Goal: Check status: Check status

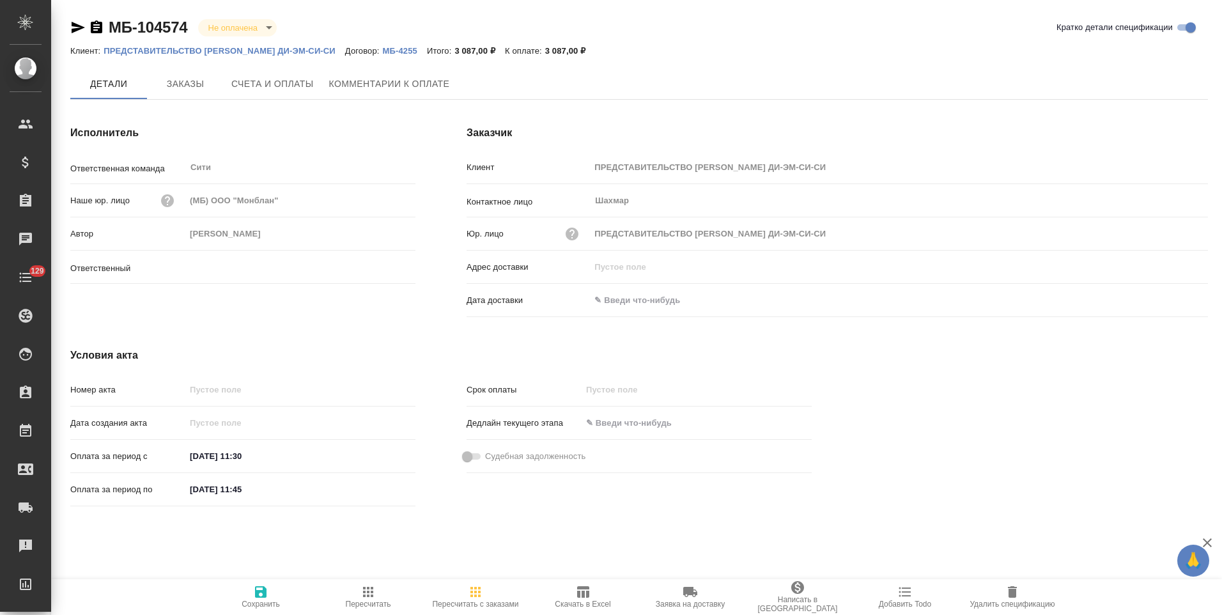
type input "[PERSON_NAME]"
click at [398, 51] on p "МБ-4255" at bounding box center [405, 51] width 44 height 10
drag, startPoint x: 98, startPoint y: 27, endPoint x: 309, endPoint y: 527, distance: 543.0
click at [98, 29] on icon "button" at bounding box center [97, 26] width 12 height 13
click at [280, 81] on span "Счета и оплаты" at bounding box center [272, 85] width 82 height 16
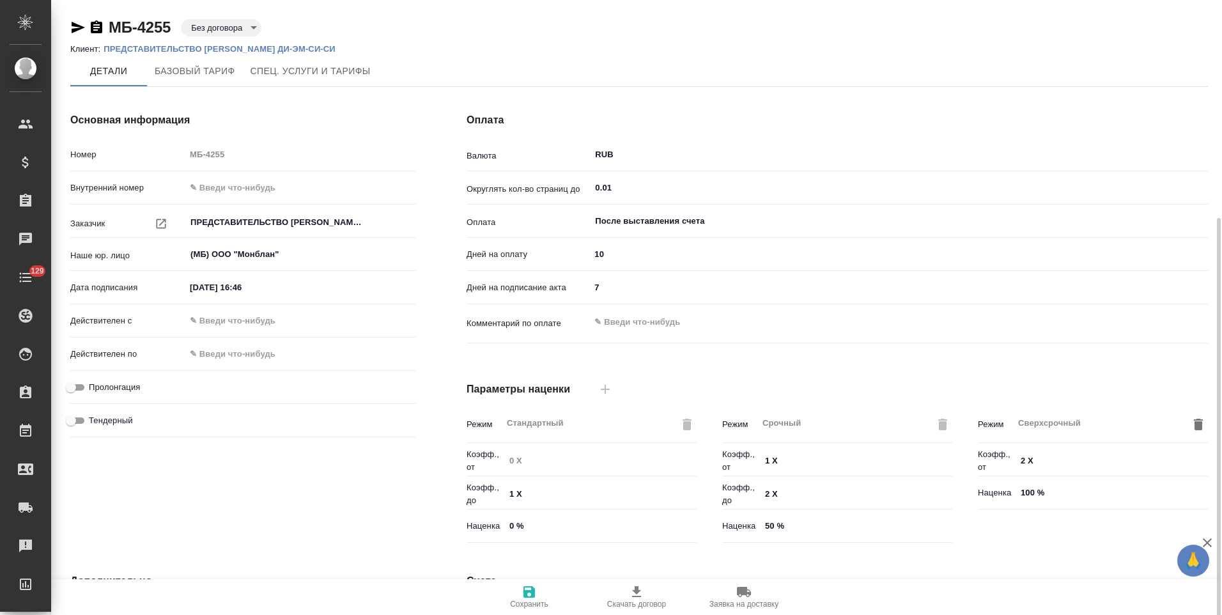
scroll to position [254, 0]
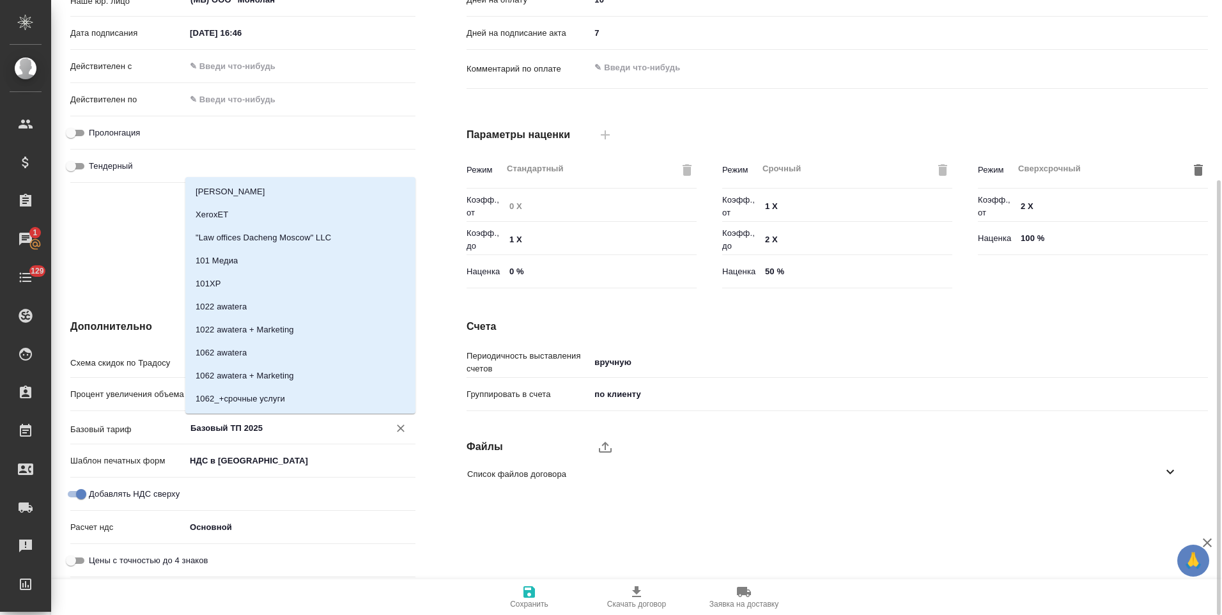
click at [240, 428] on input "Базовый ТП 2025" at bounding box center [279, 427] width 180 height 15
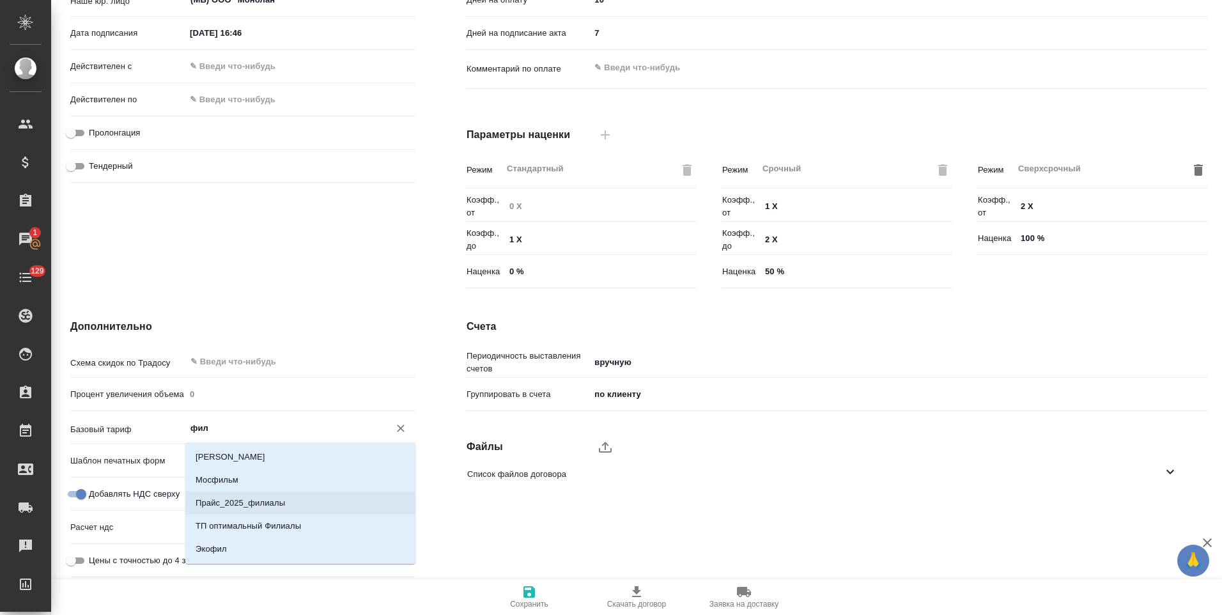
click at [267, 501] on p "Прайс_2025_филиалы" at bounding box center [240, 503] width 89 height 13
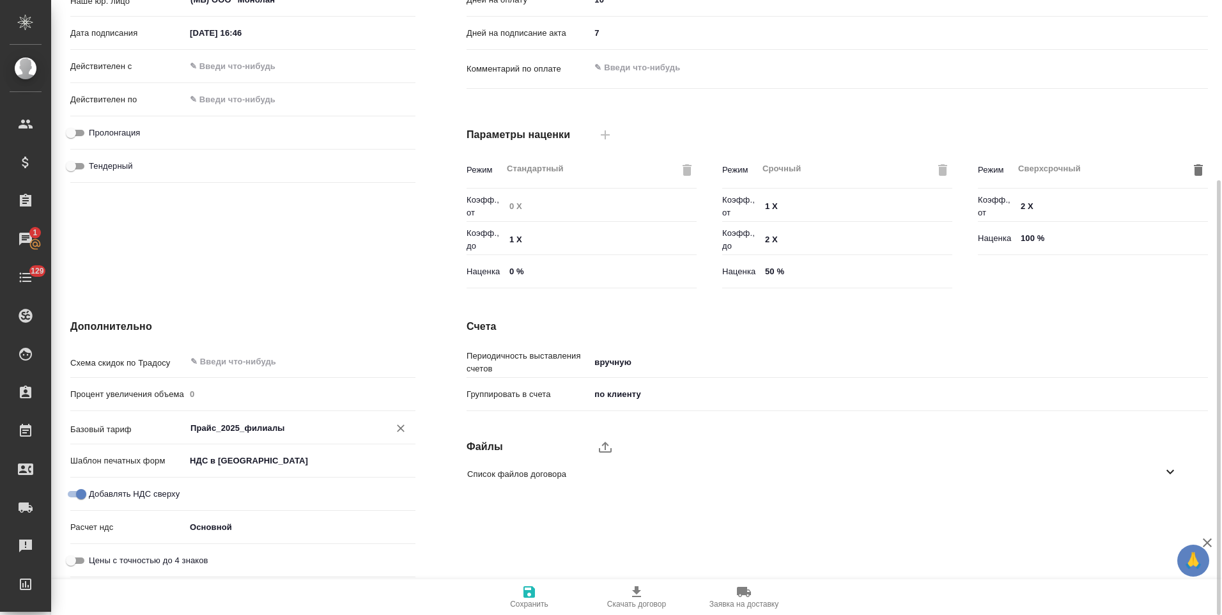
type input "Прайс_2025_филиалы"
click at [527, 599] on icon "button" at bounding box center [529, 591] width 15 height 15
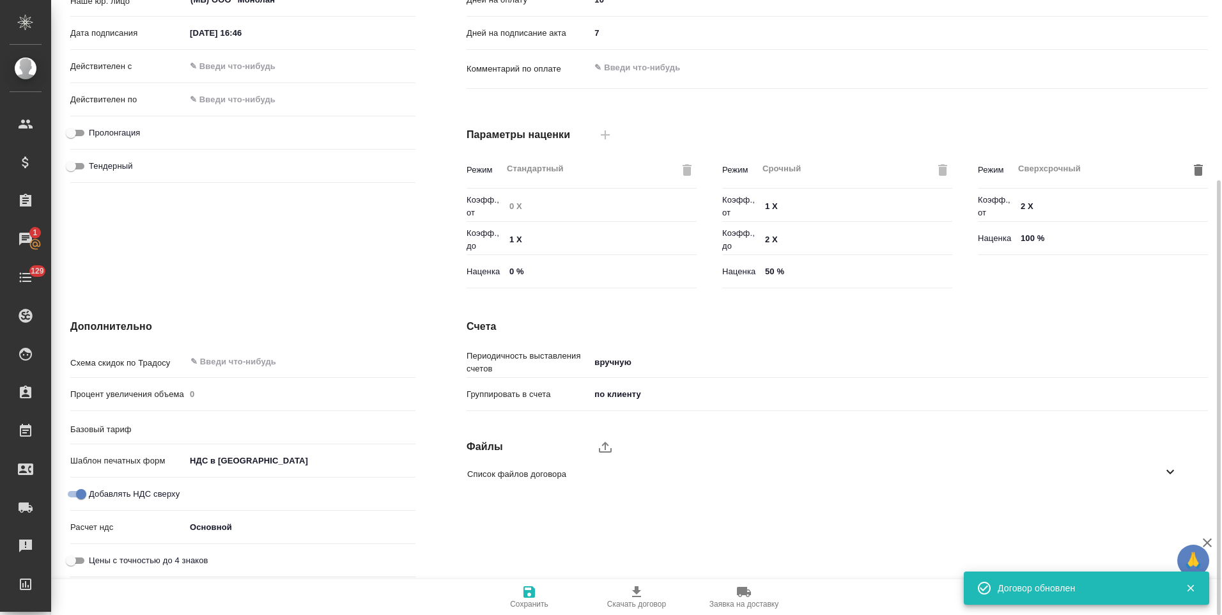
type input "Прайс_2025_филиалы"
click at [427, 315] on div "Дополнительно Схема скидок по Традосу ​ Процент увеличения объема 0 Базовый тар…" at bounding box center [243, 450] width 396 height 314
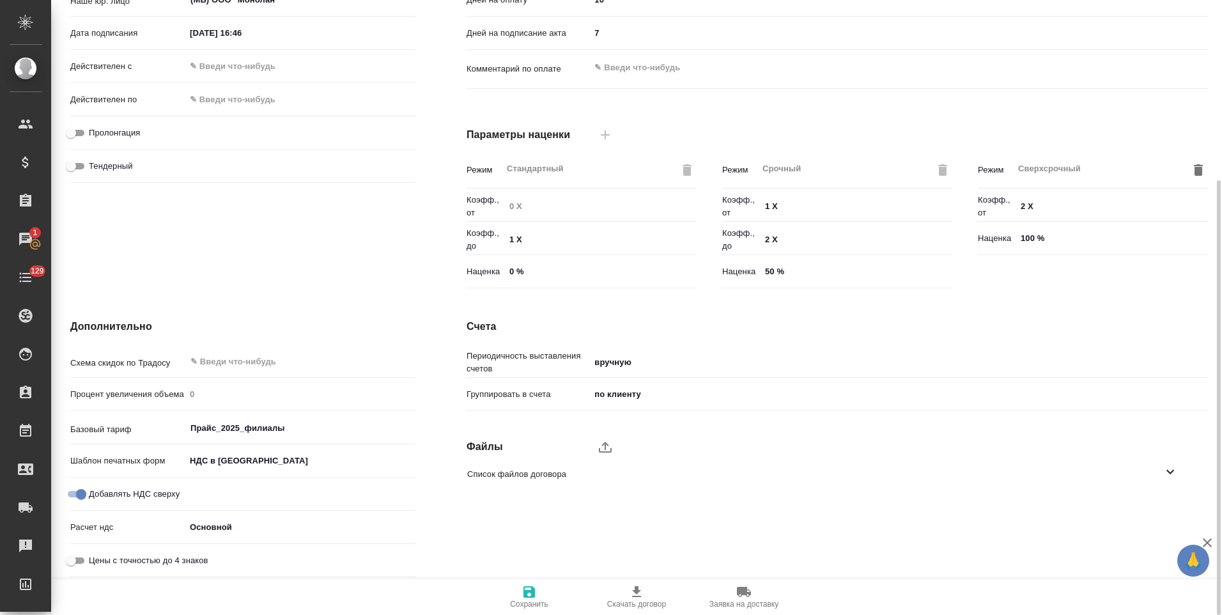
click at [423, 253] on div "Основная информация Номер МБ-4255 Внутренний номер Заказчик ПРЕДСТАВИТЕЛЬСТВО К…" at bounding box center [243, 76] width 396 height 486
